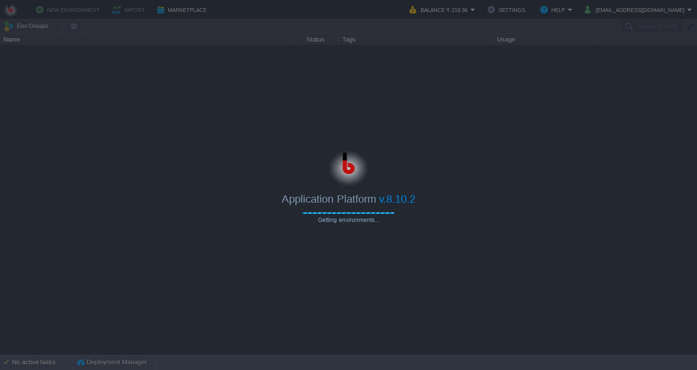
type input "Search (Ctrl+F)"
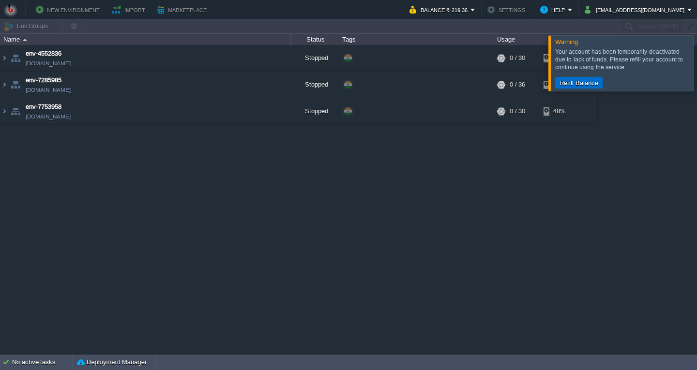
click at [577, 81] on button "Refill Balance" at bounding box center [578, 82] width 45 height 9
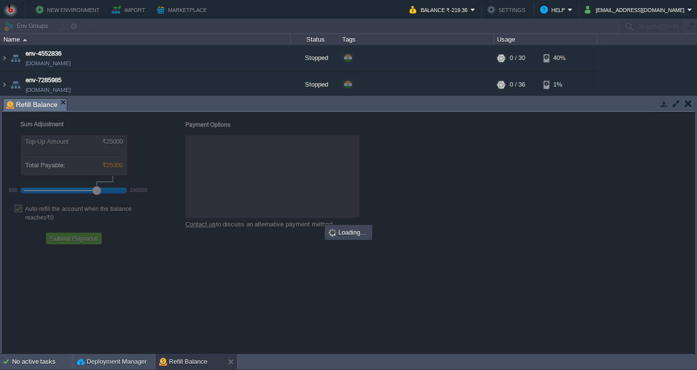
click at [246, 300] on div at bounding box center [348, 233] width 693 height 242
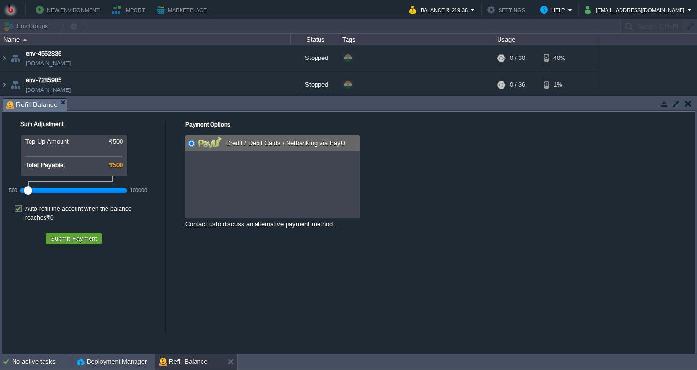
drag, startPoint x: 97, startPoint y: 190, endPoint x: 1, endPoint y: 193, distance: 96.3
click at [4, 192] on div "Sum Adjustment Top-Up Amount ₹500 Total Payable: ₹500 500 100000 Auto-refill th…" at bounding box center [83, 180] width 163 height 137
click at [25, 209] on label "Auto-refill the account when the balance reaches ₹0" at bounding box center [92, 213] width 135 height 17
click at [20, 205] on input "checkbox" at bounding box center [23, 201] width 6 height 6
checkbox input "false"
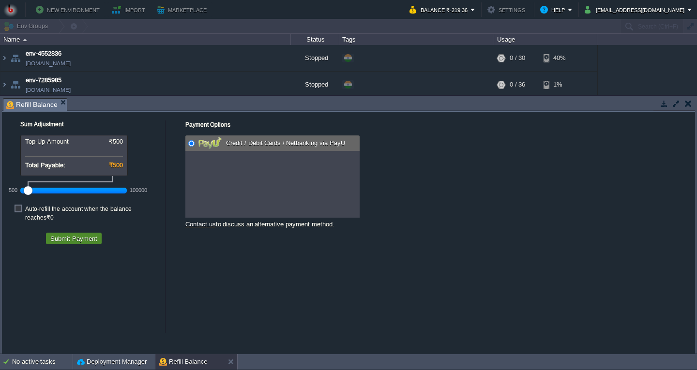
click at [71, 234] on button "Submit Payment" at bounding box center [73, 238] width 53 height 9
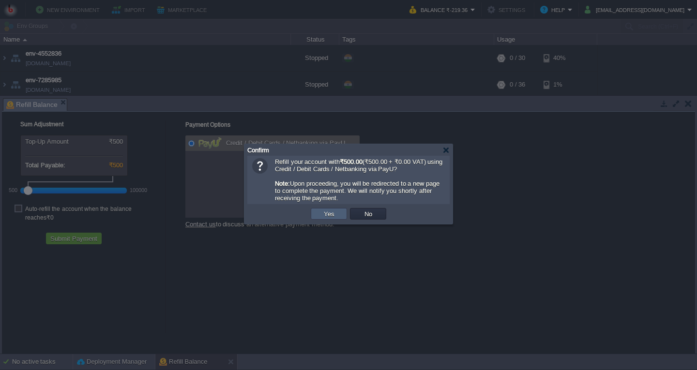
click at [332, 212] on button "Yes" at bounding box center [329, 214] width 16 height 9
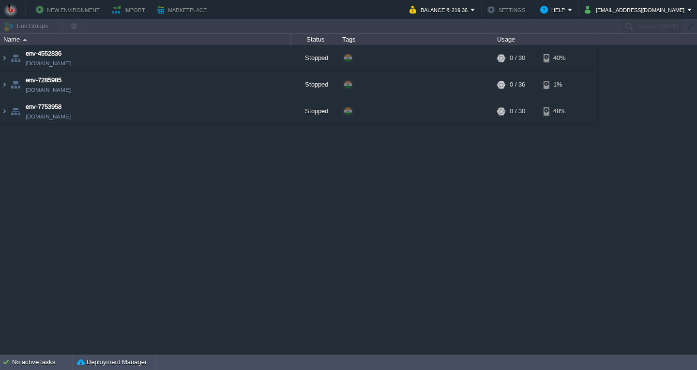
click at [387, 219] on div "env-4552836 [DOMAIN_NAME] Stopped + Add to Env Group RAM 0% CPU 0% 0 / 30 40% e…" at bounding box center [348, 199] width 697 height 309
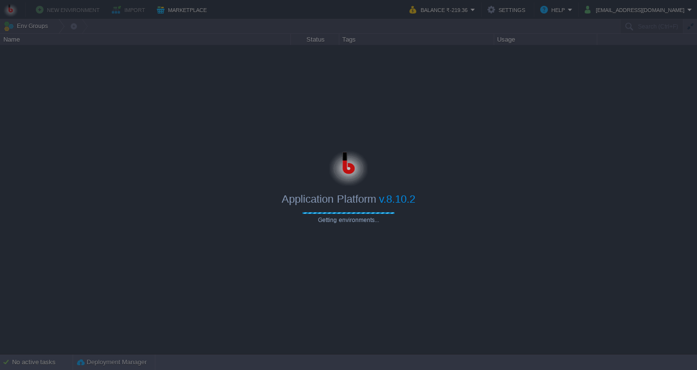
type input "Search (Ctrl+F)"
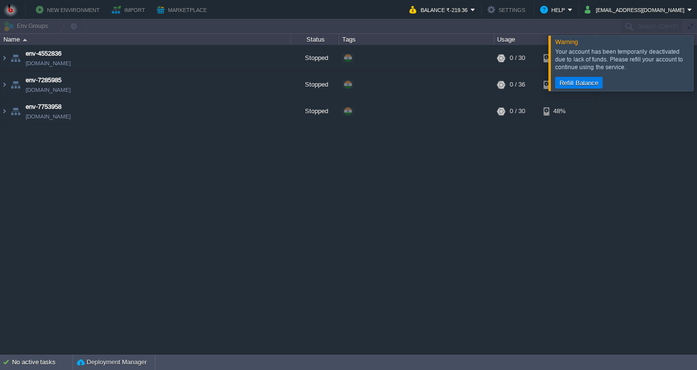
click at [413, 285] on div "env-4552836 [DOMAIN_NAME] Stopped + Add to Env Group RAM 0% CPU 0% 0 / 30 40% e…" at bounding box center [348, 199] width 697 height 309
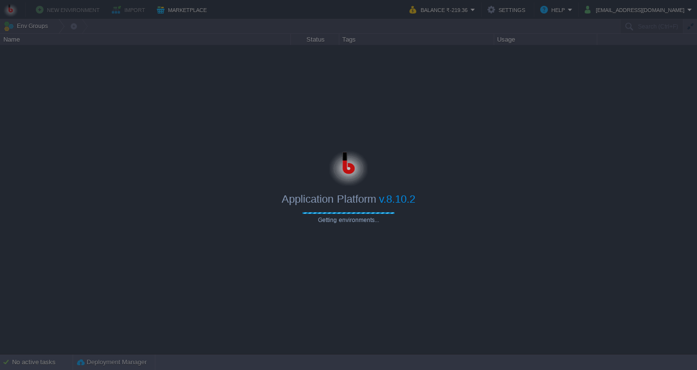
type input "Search (Ctrl+F)"
